Goal: Task Accomplishment & Management: Use online tool/utility

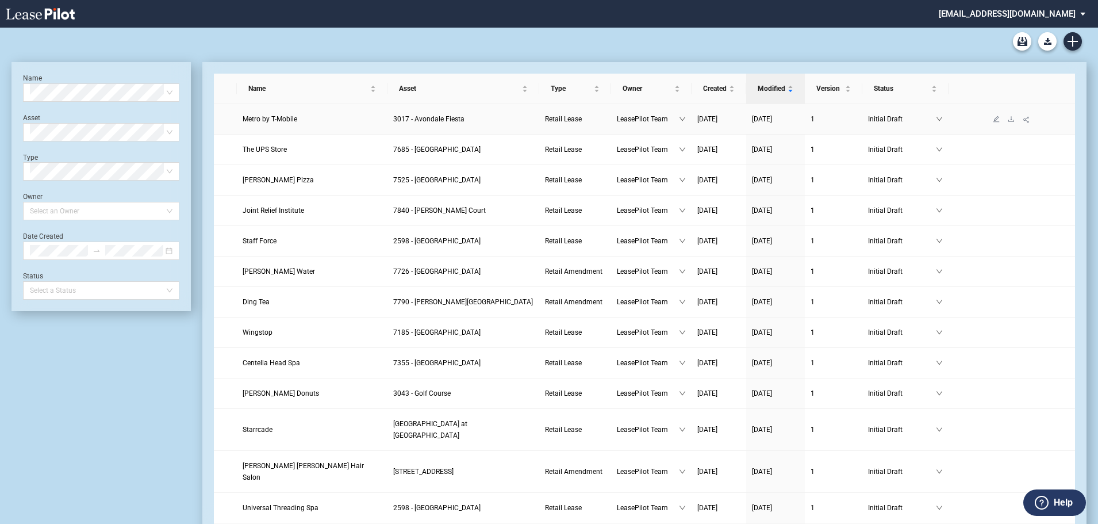
click at [277, 118] on span "Metro by T-Mobile" at bounding box center [270, 119] width 55 height 8
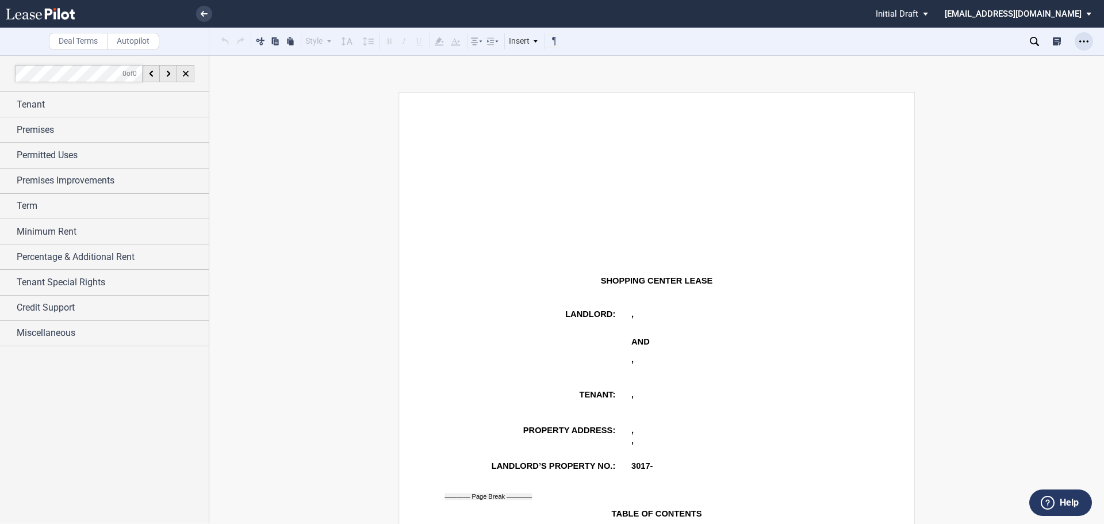
click at [1086, 41] on icon "Open Lease options menu" at bounding box center [1083, 41] width 9 height 9
click at [771, 181] on p "﻿" at bounding box center [657, 180] width 424 height 7
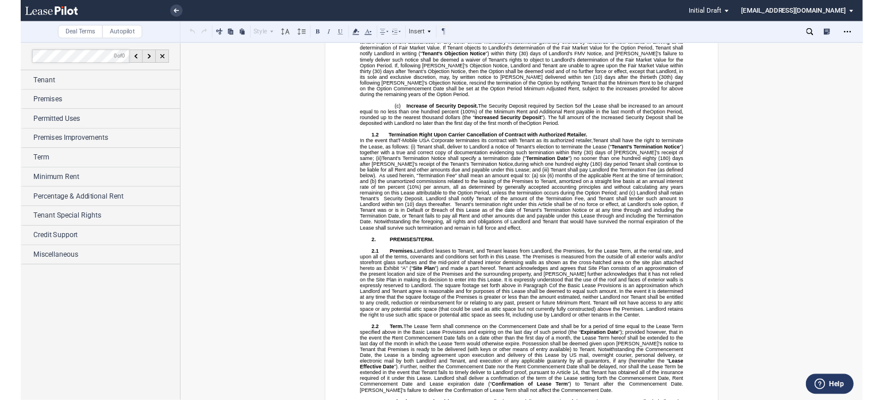
scroll to position [1805, 0]
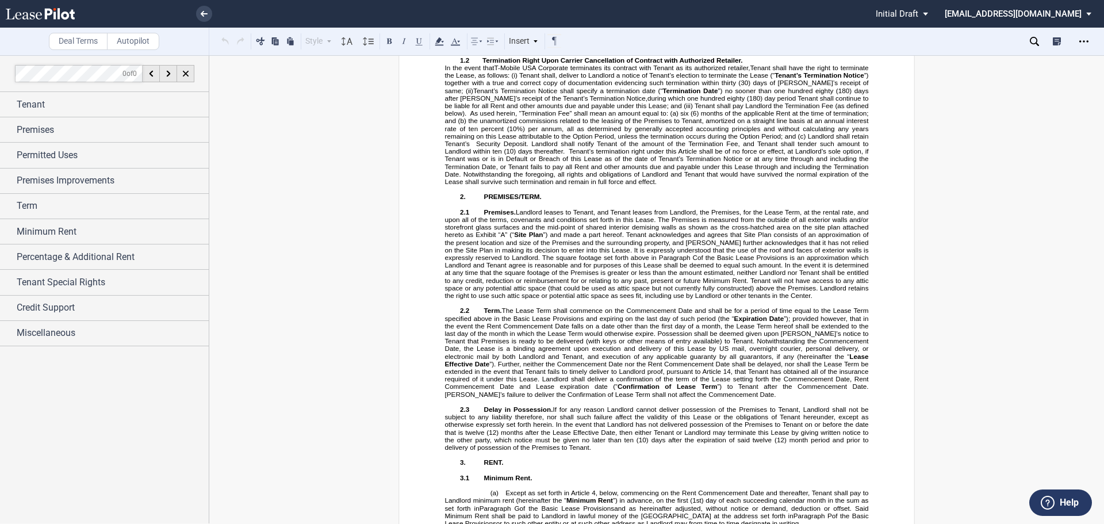
click at [547, 101] on span "Tenant’s Termination Notice shall specify a termination date (“ Termination Dat…" at bounding box center [657, 93] width 425 height 15
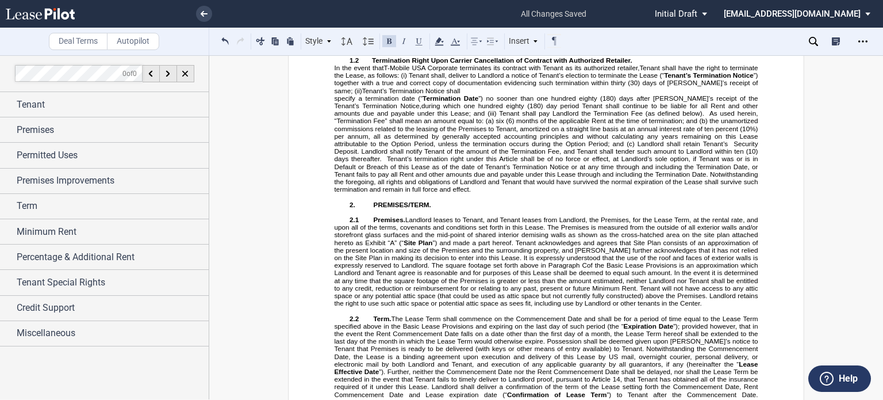
click at [435, 94] on p "In the event that T-Mobile USA Corporate terminates its contract with Tenant as…" at bounding box center [547, 79] width 424 height 30
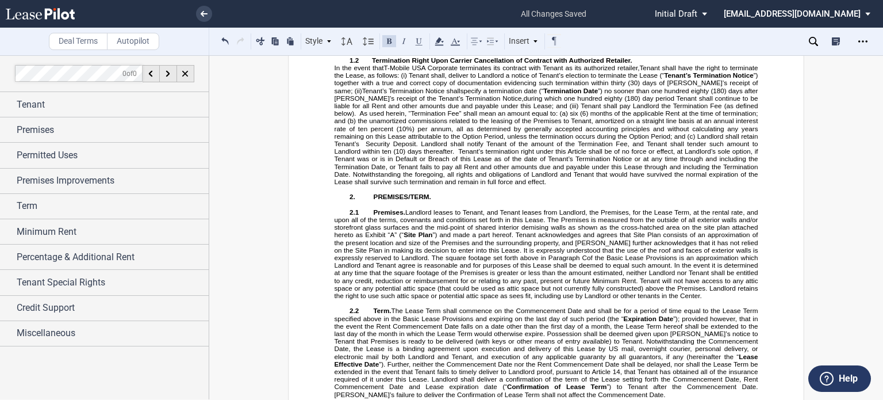
click at [642, 101] on span "specify a termination date (“ Termination Date ”) no sooner than one hundred ei…" at bounding box center [547, 93] width 425 height 15
click at [485, 109] on span "during which one hundred eighty (180) day period Tenant shall continue to be li…" at bounding box center [547, 101] width 425 height 15
click at [471, 109] on span "during which one hundred eighty (180) day period Tenant shall continue to be li…" at bounding box center [547, 101] width 425 height 15
click at [490, 109] on span "during which thirty )30) day period Tenant shall continue to be liable for all …" at bounding box center [547, 101] width 425 height 15
click at [861, 41] on icon "Open Lease options menu" at bounding box center [862, 41] width 9 height 9
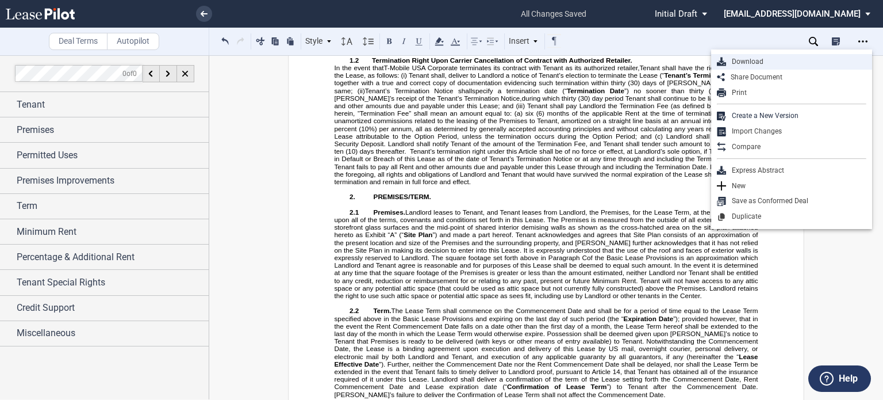
click at [751, 59] on div "Download" at bounding box center [796, 62] width 140 height 10
